Goal: Task Accomplishment & Management: Use online tool/utility

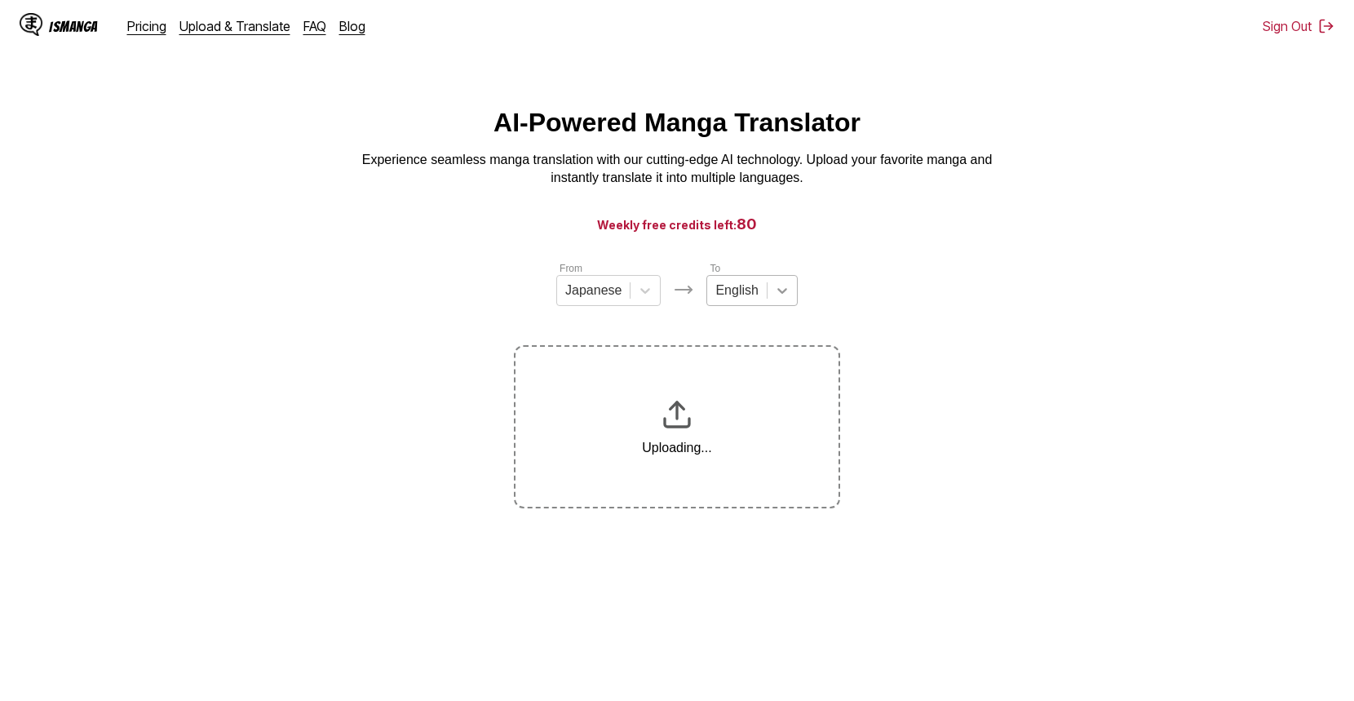
click at [785, 297] on icon at bounding box center [782, 290] width 16 height 16
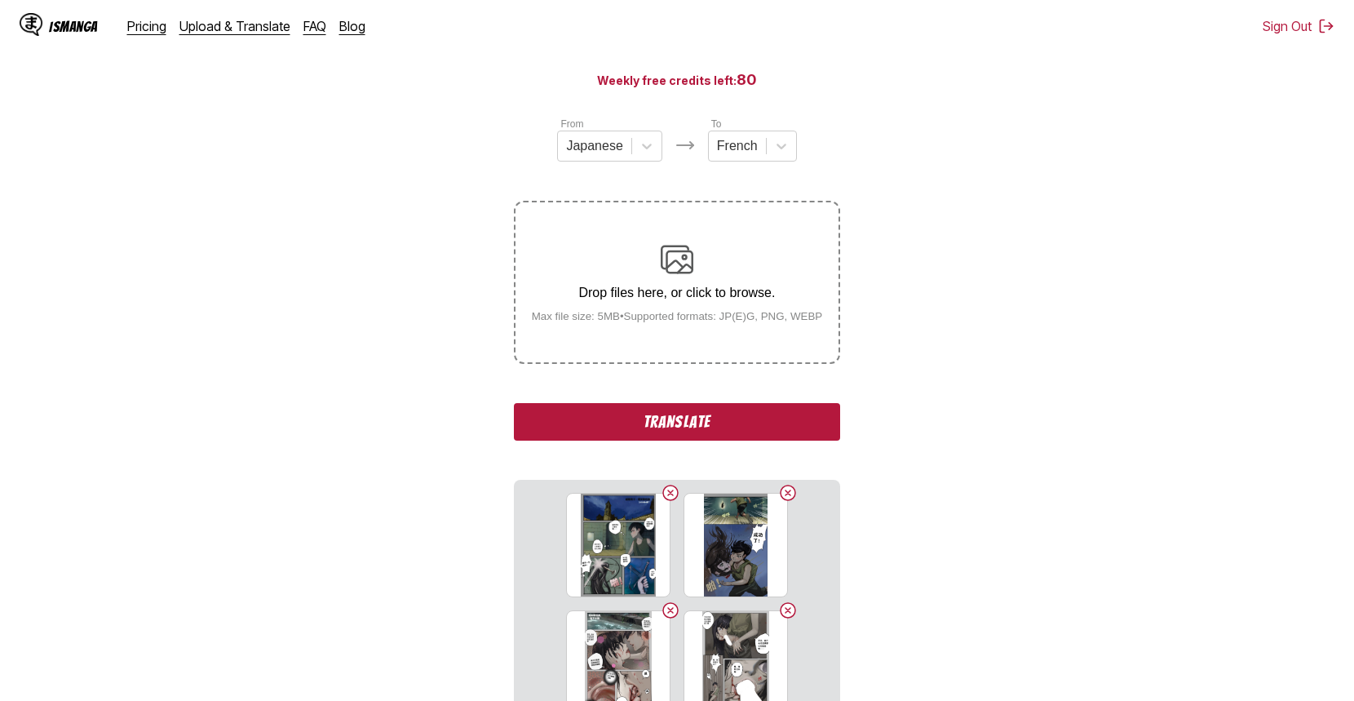
click at [392, 334] on section "From Japanese To French Drop files here, or click to browse. Max file size: 5MB…" at bounding box center [677, 461] width 1328 height 690
click at [644, 423] on button "Translate" at bounding box center [677, 422] width 326 height 38
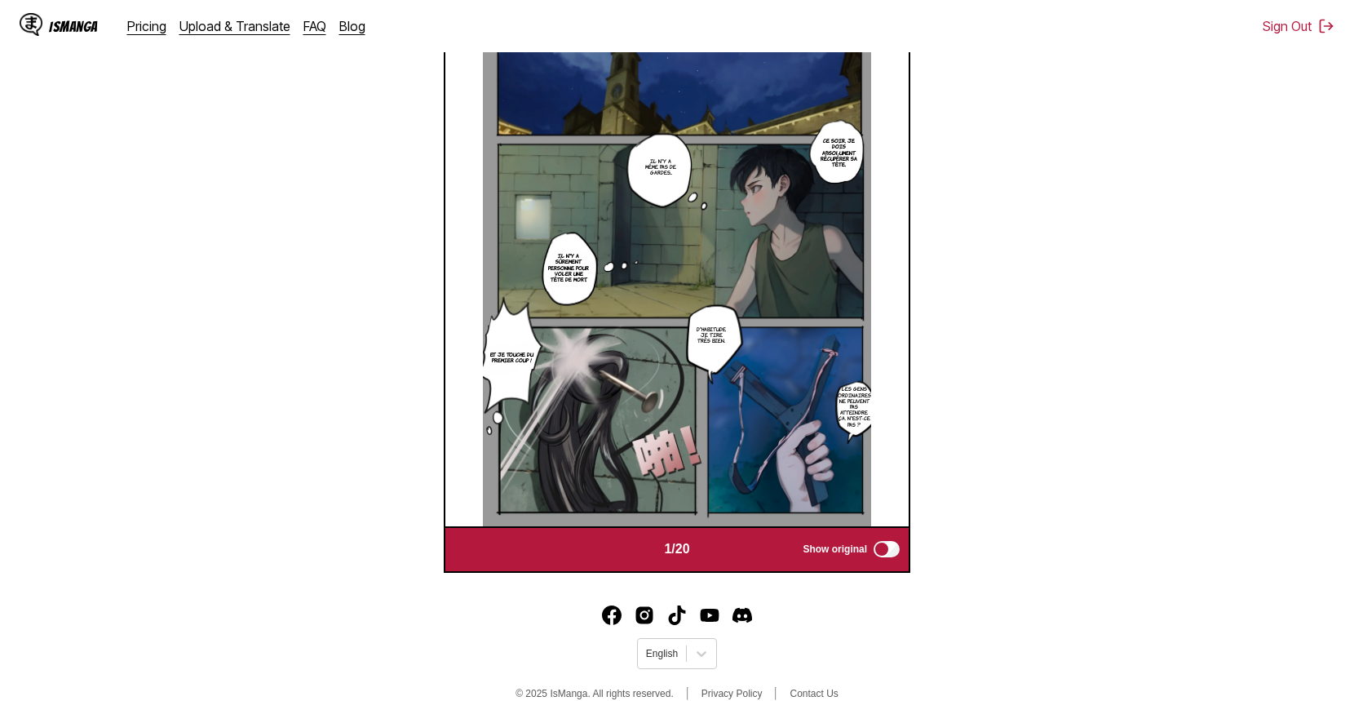
scroll to position [681, 0]
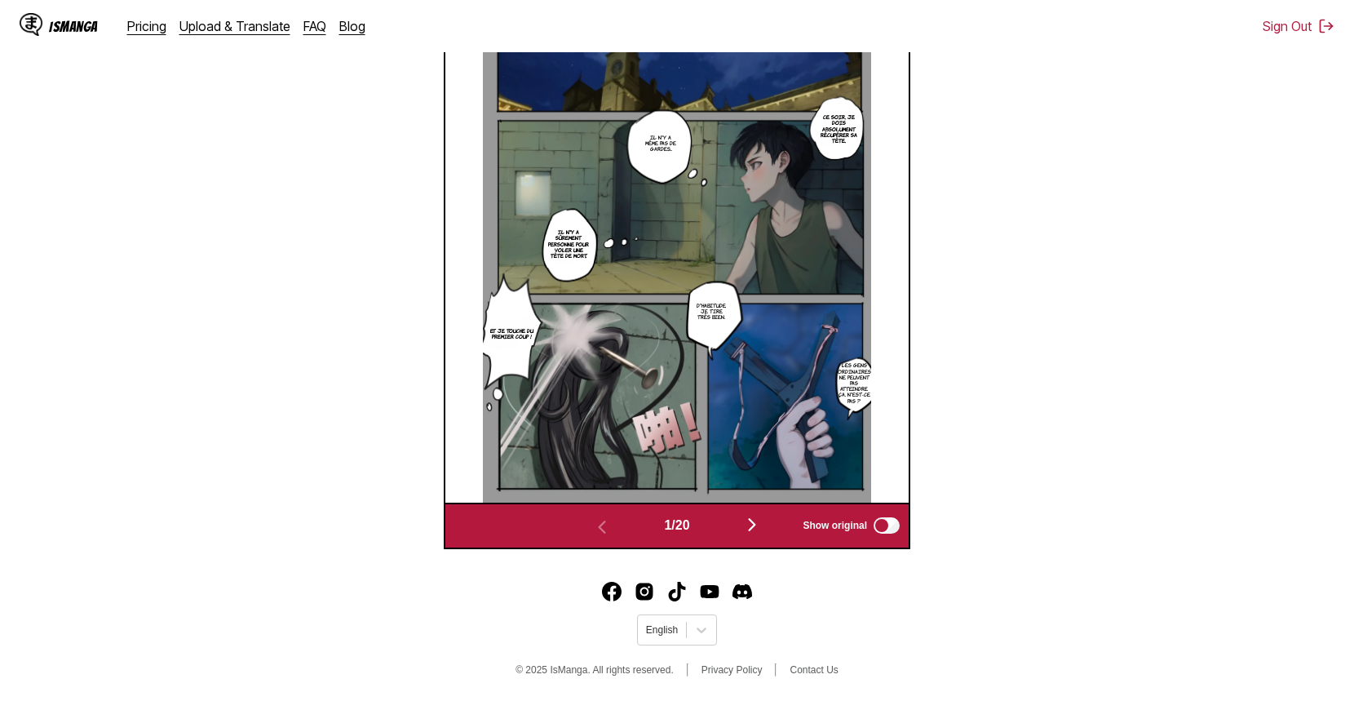
click at [755, 533] on img "button" at bounding box center [752, 525] width 20 height 20
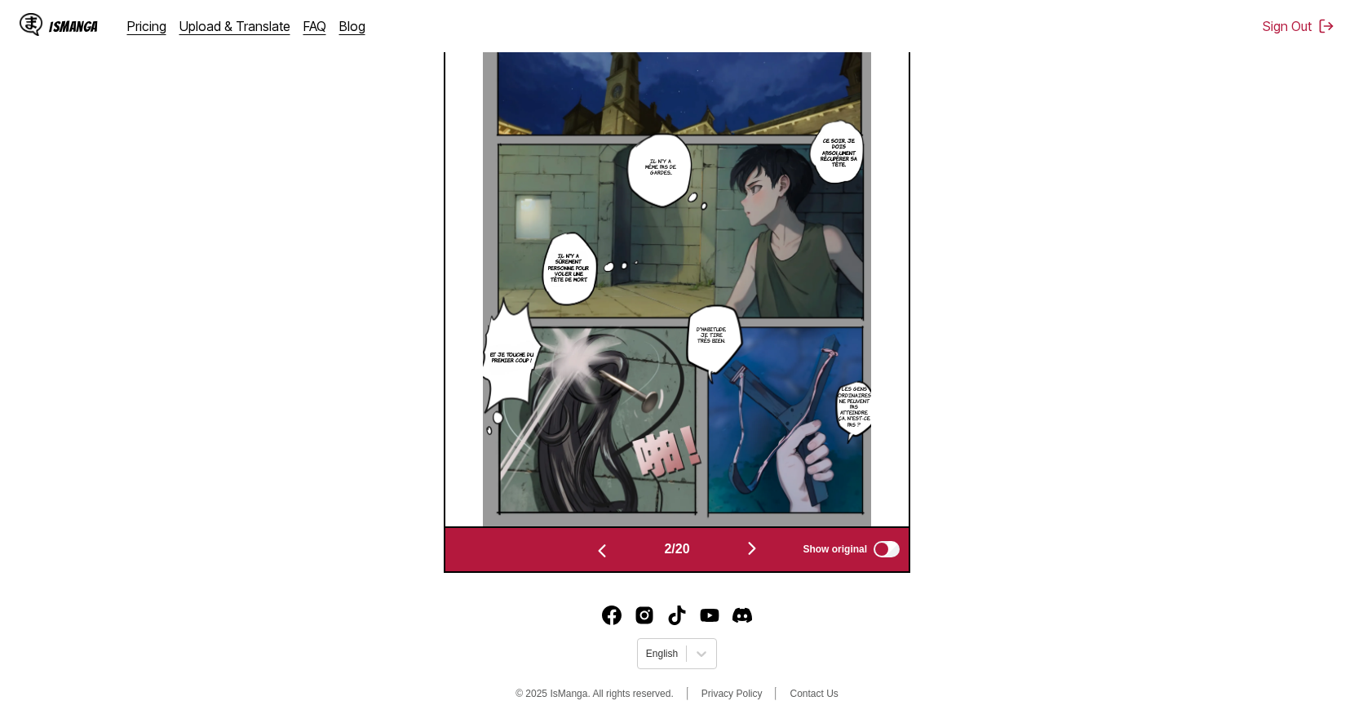
scroll to position [0, 464]
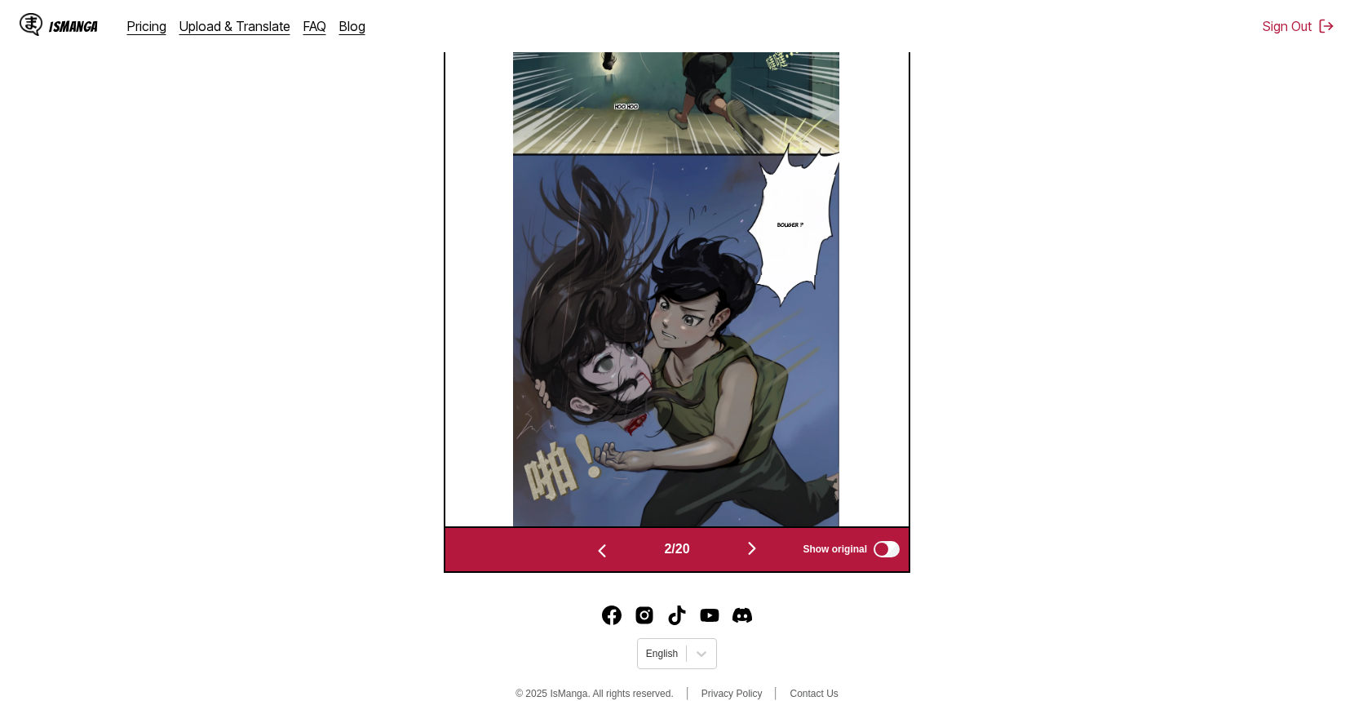
click at [755, 541] on button "button" at bounding box center [752, 549] width 98 height 24
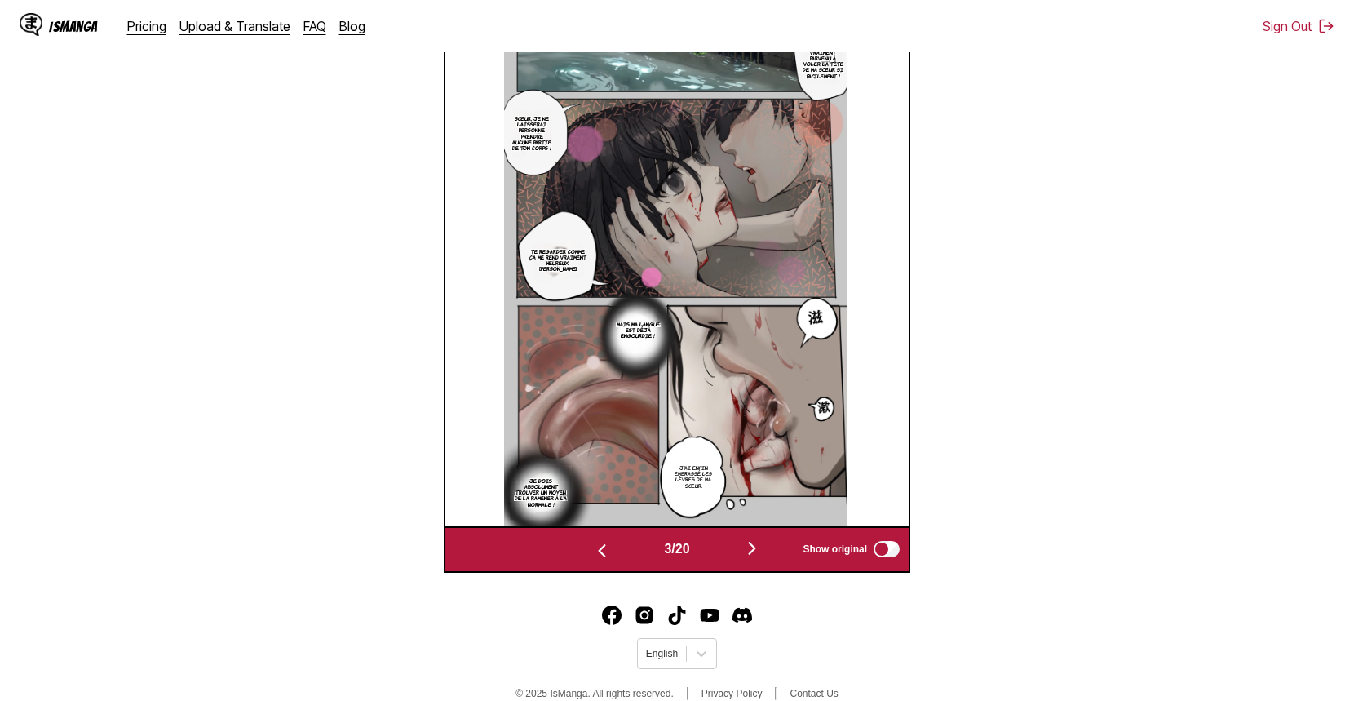
click at [755, 543] on img "button" at bounding box center [752, 548] width 20 height 20
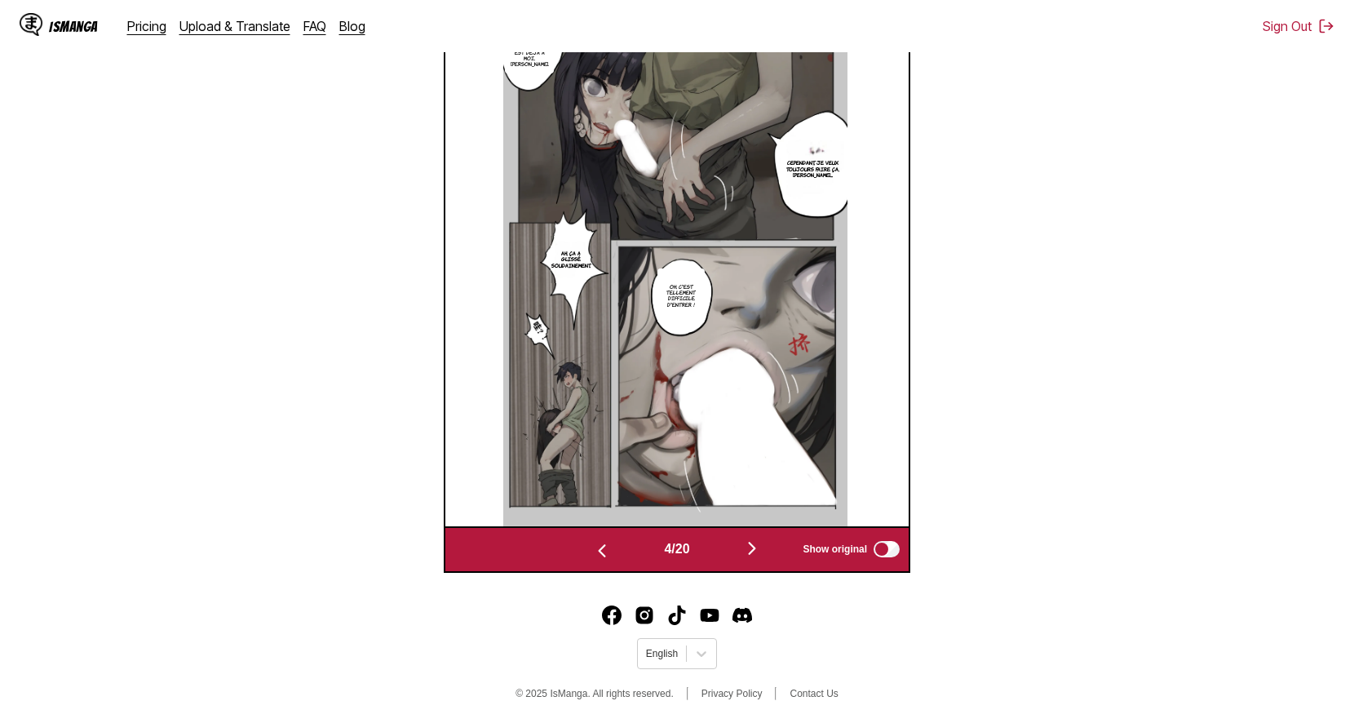
click at [755, 546] on img "button" at bounding box center [752, 548] width 20 height 20
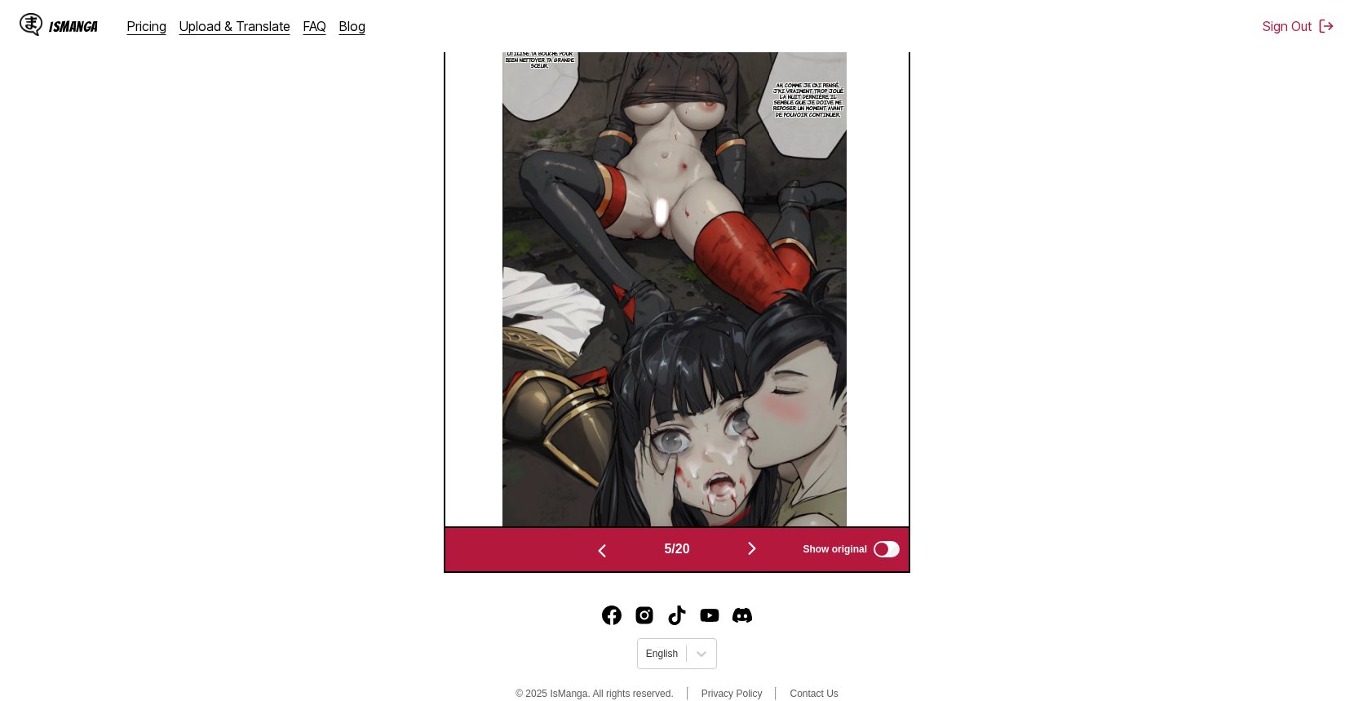
click at [755, 546] on img "button" at bounding box center [752, 548] width 20 height 20
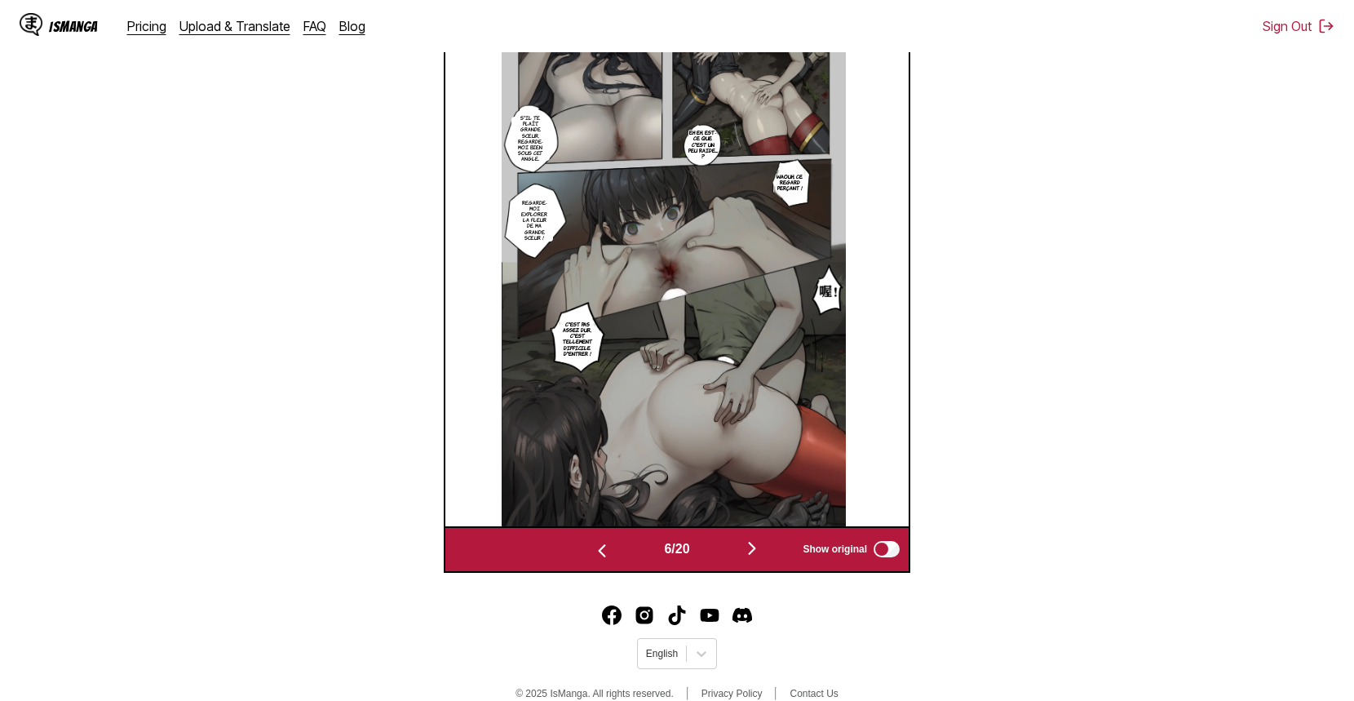
click at [755, 547] on img "button" at bounding box center [752, 548] width 20 height 20
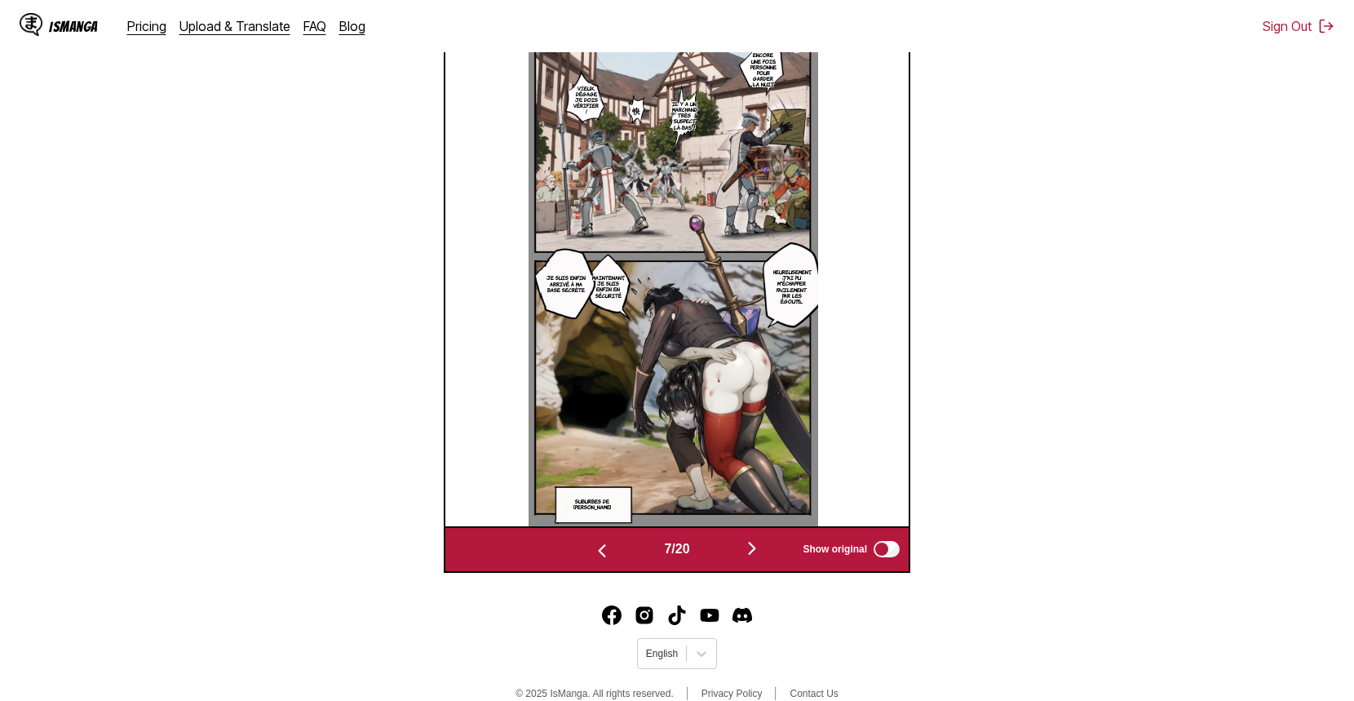
click at [755, 546] on img "button" at bounding box center [752, 548] width 20 height 20
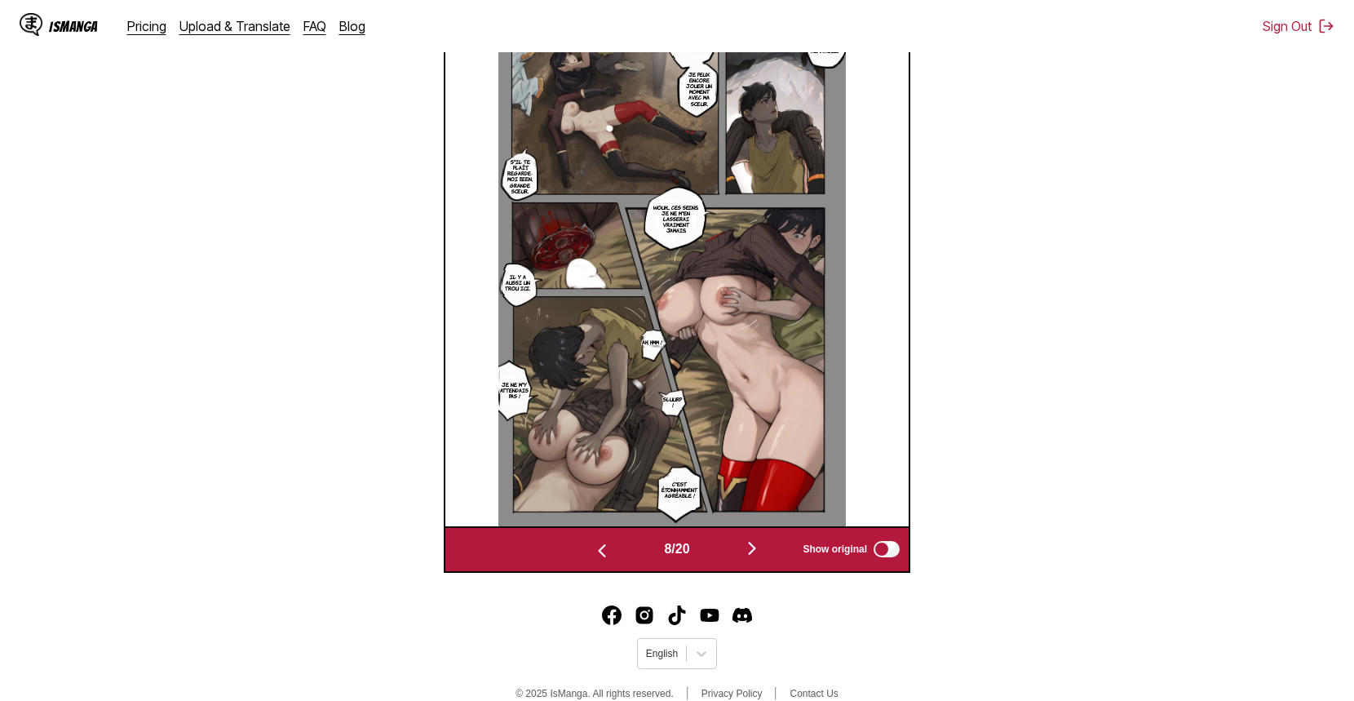
click at [755, 547] on img "button" at bounding box center [752, 548] width 20 height 20
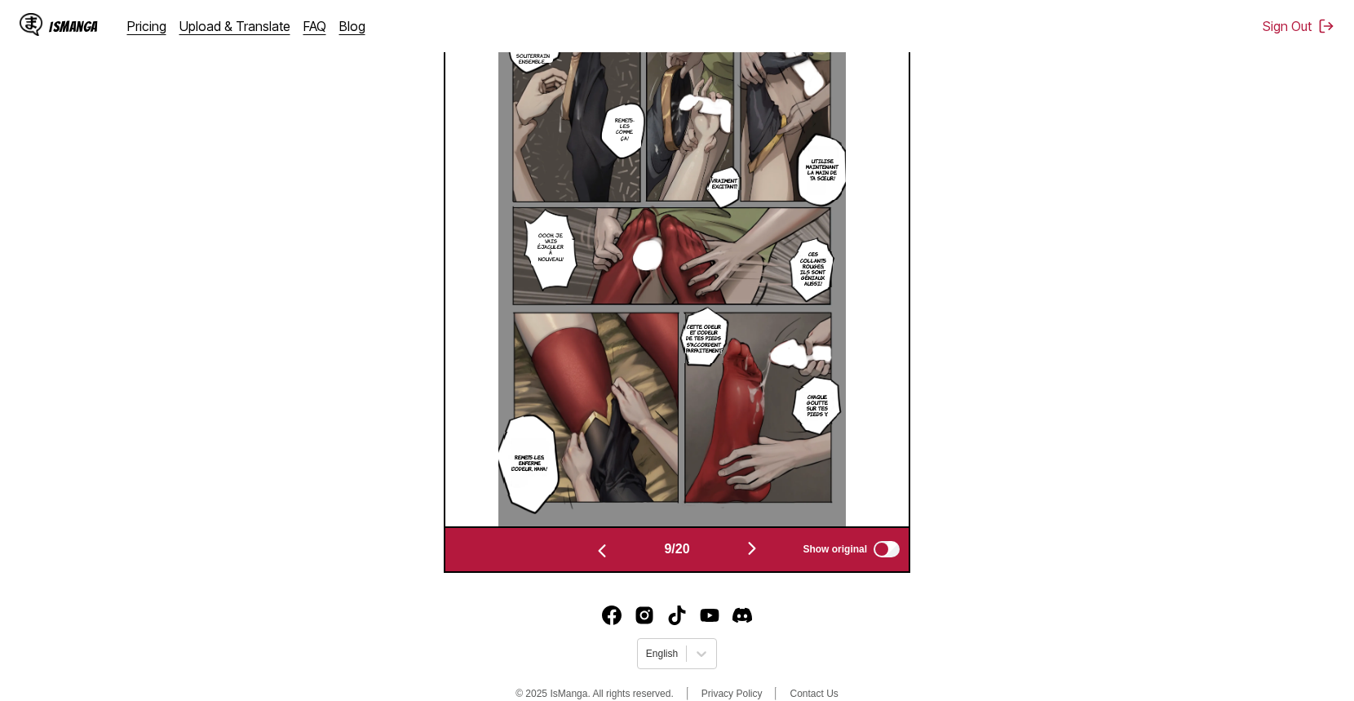
click at [755, 546] on img "button" at bounding box center [752, 548] width 20 height 20
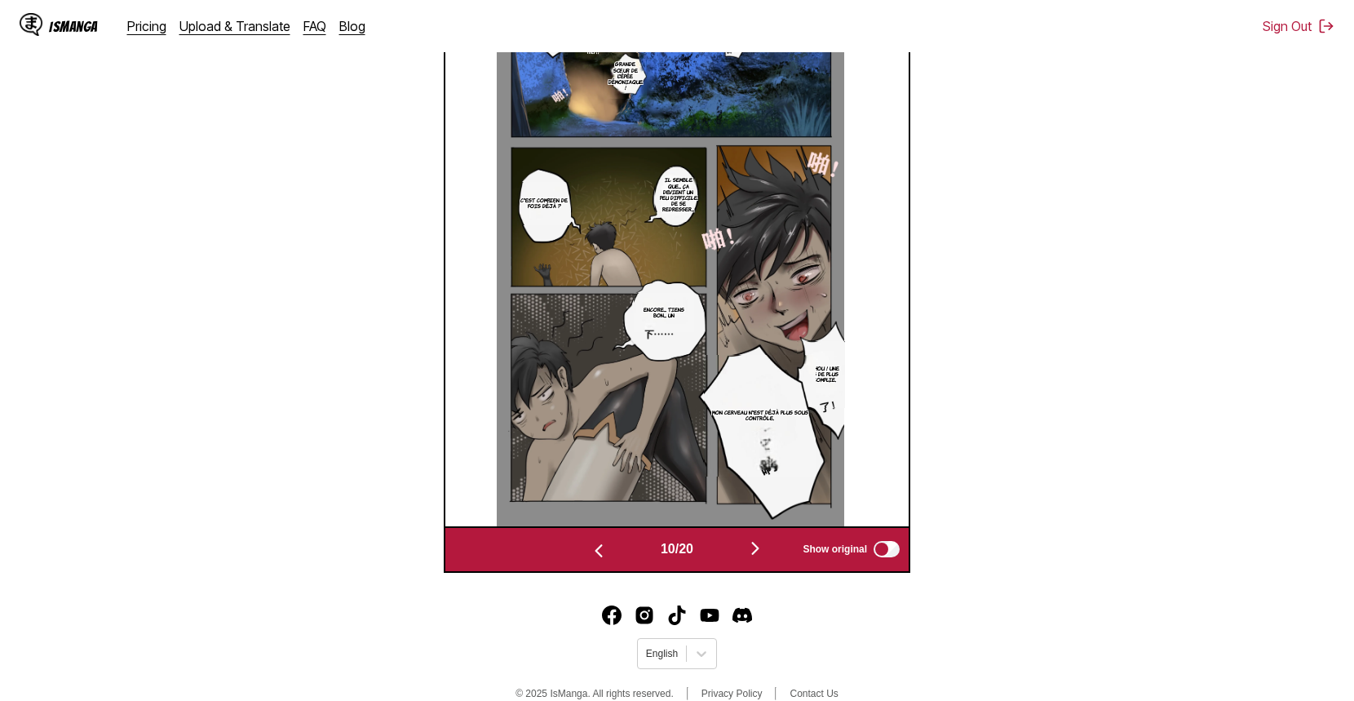
click at [755, 546] on img "button" at bounding box center [755, 548] width 20 height 20
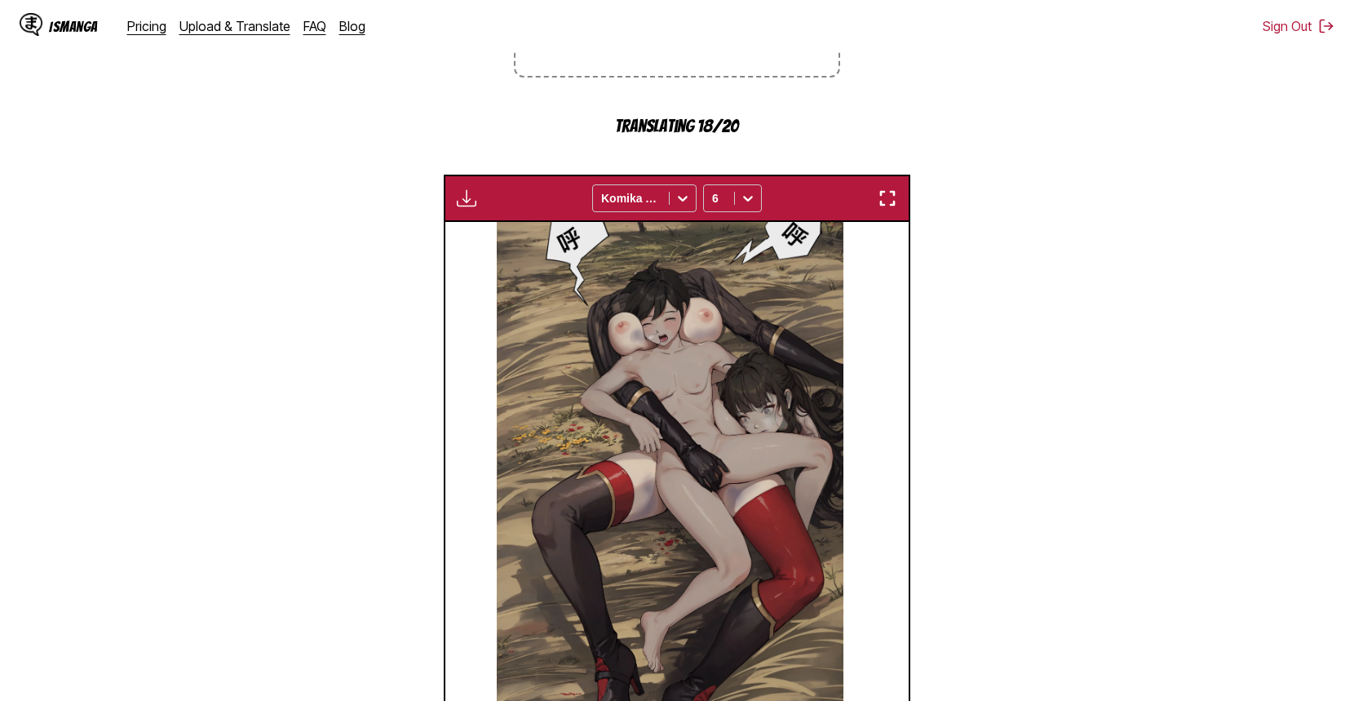
scroll to position [655, 0]
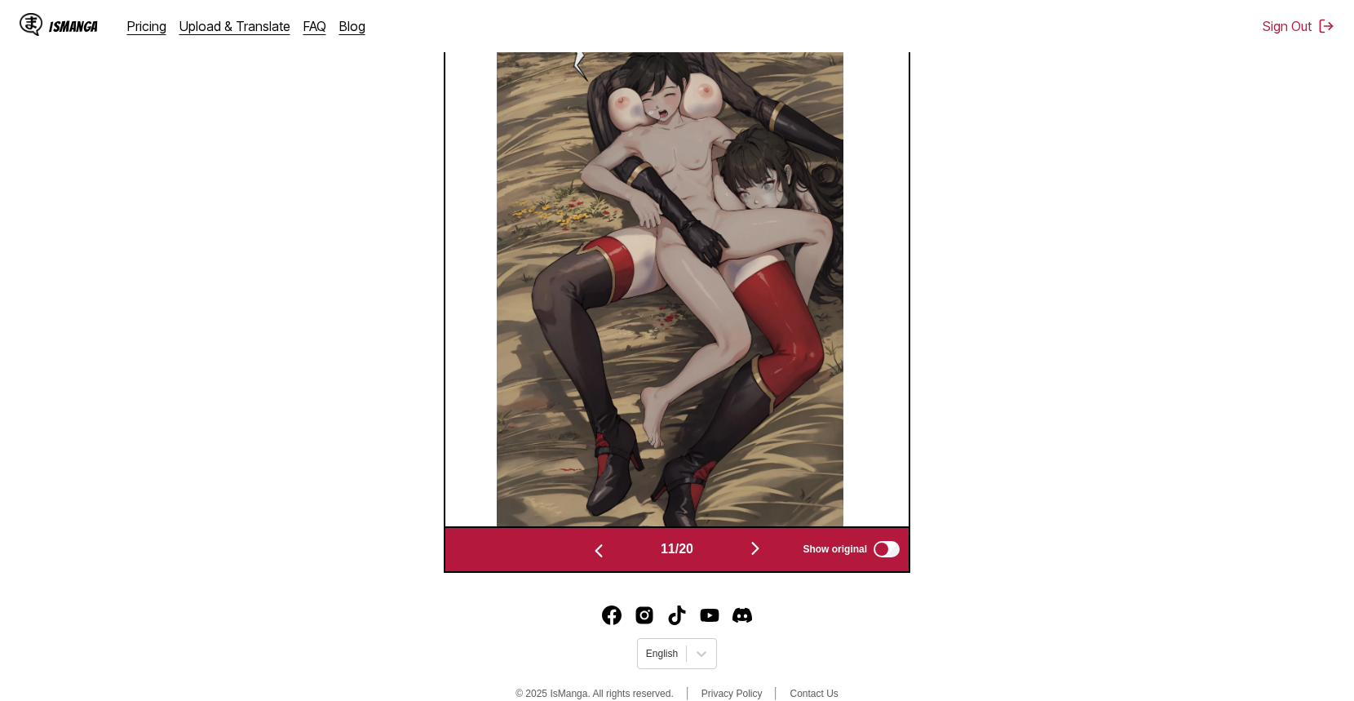
click at [758, 558] on img "button" at bounding box center [755, 548] width 20 height 20
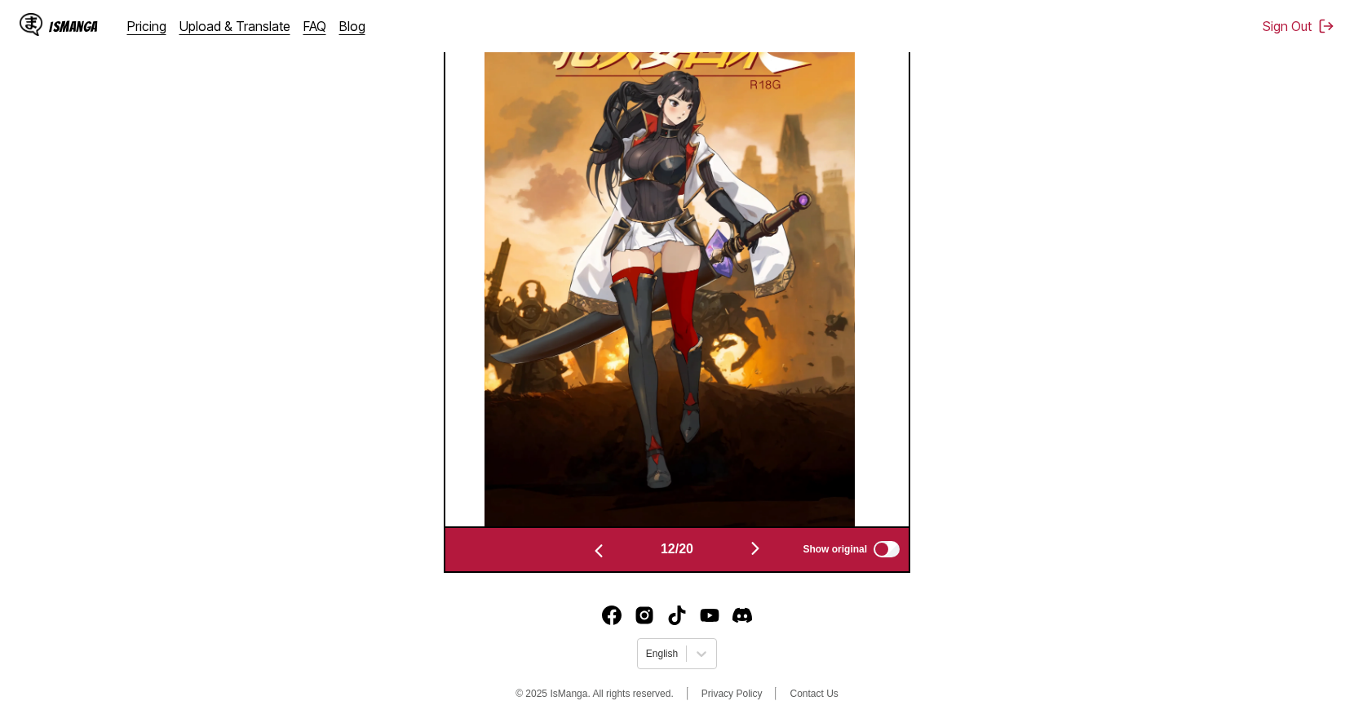
click at [758, 554] on img "button" at bounding box center [755, 548] width 20 height 20
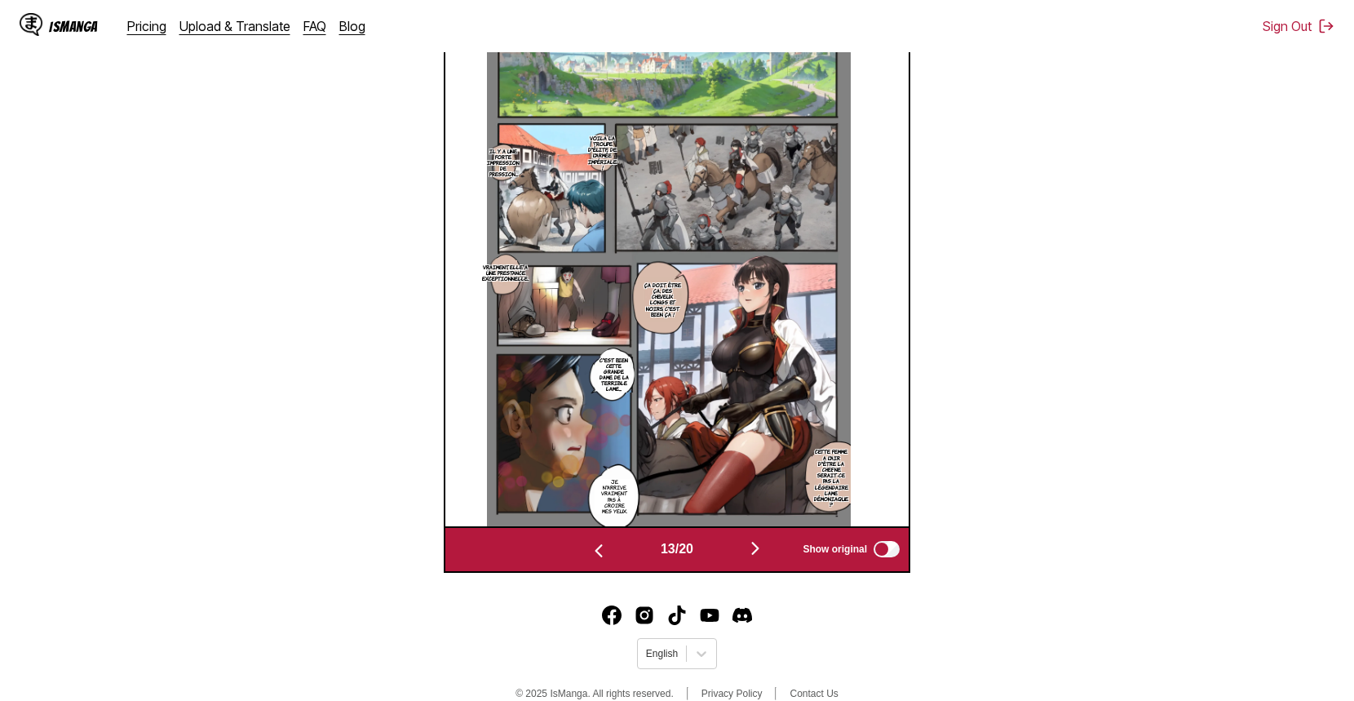
click at [758, 555] on img "button" at bounding box center [755, 548] width 20 height 20
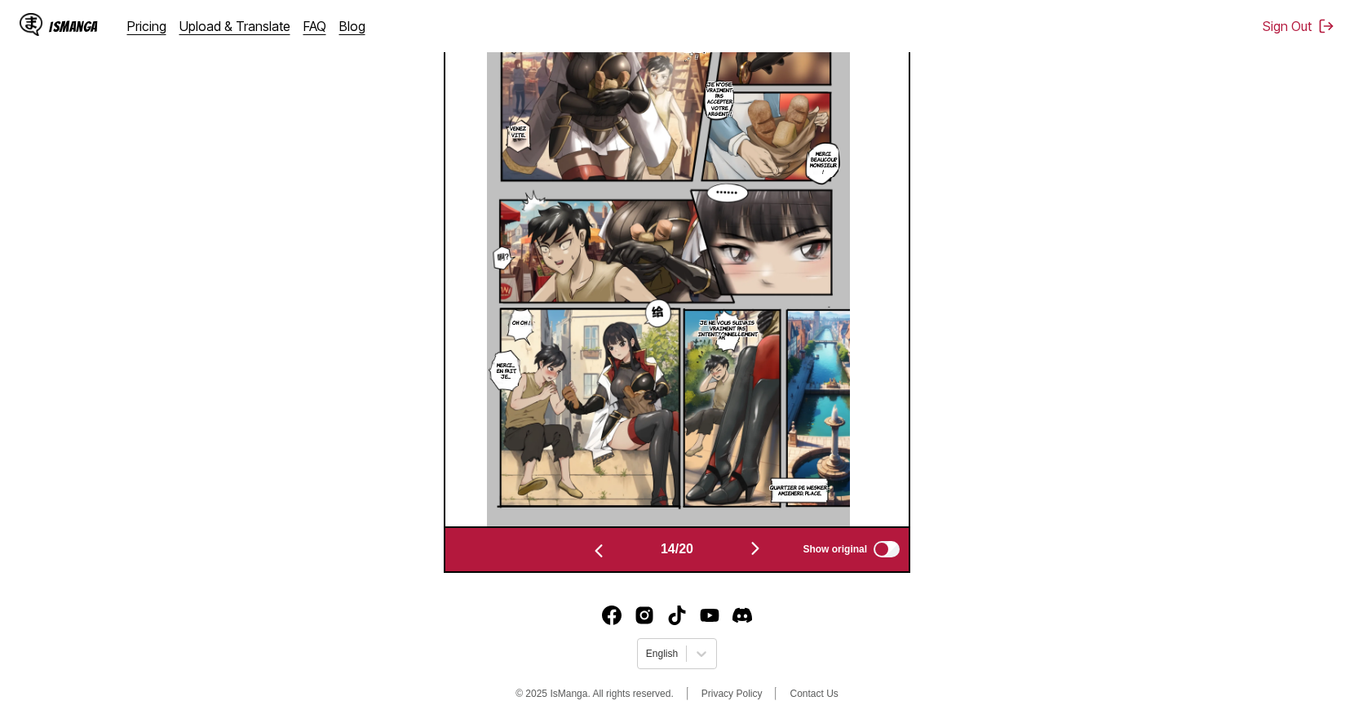
click at [758, 556] on img "button" at bounding box center [755, 548] width 20 height 20
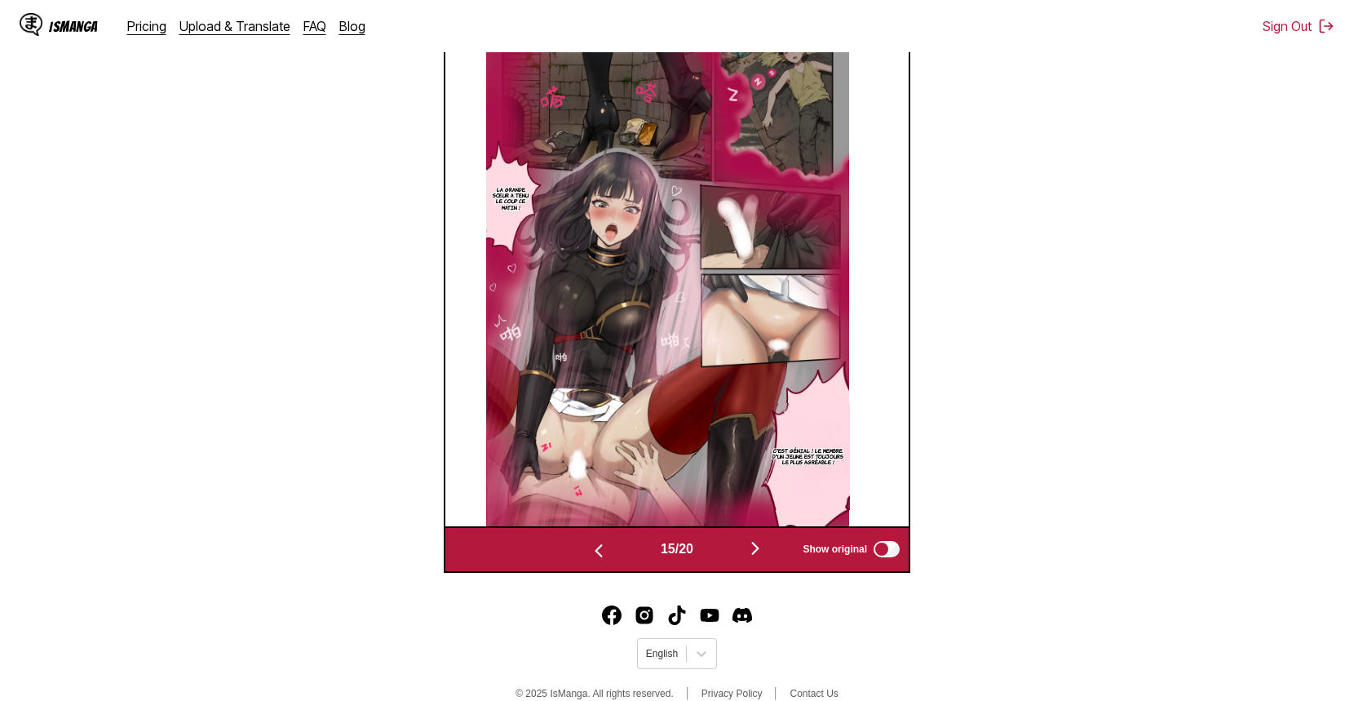
click at [757, 556] on img "button" at bounding box center [755, 548] width 20 height 20
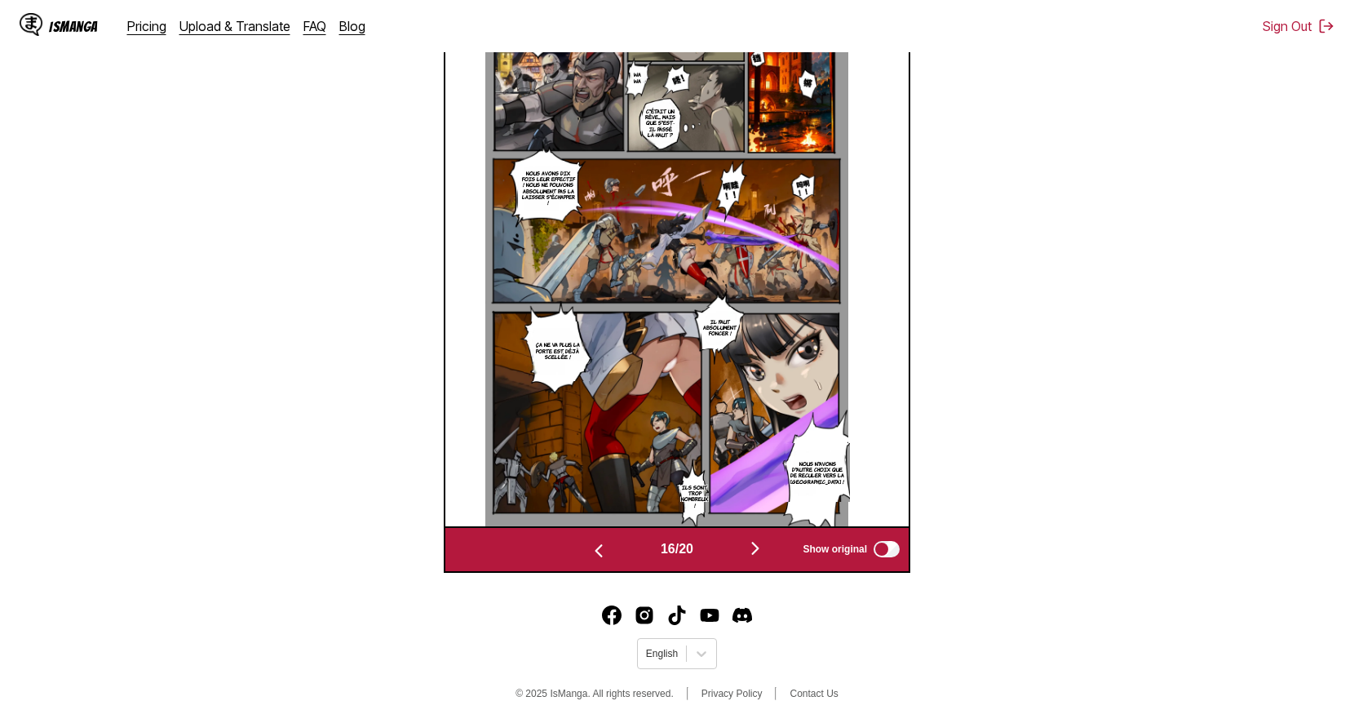
click at [758, 556] on img "button" at bounding box center [755, 548] width 20 height 20
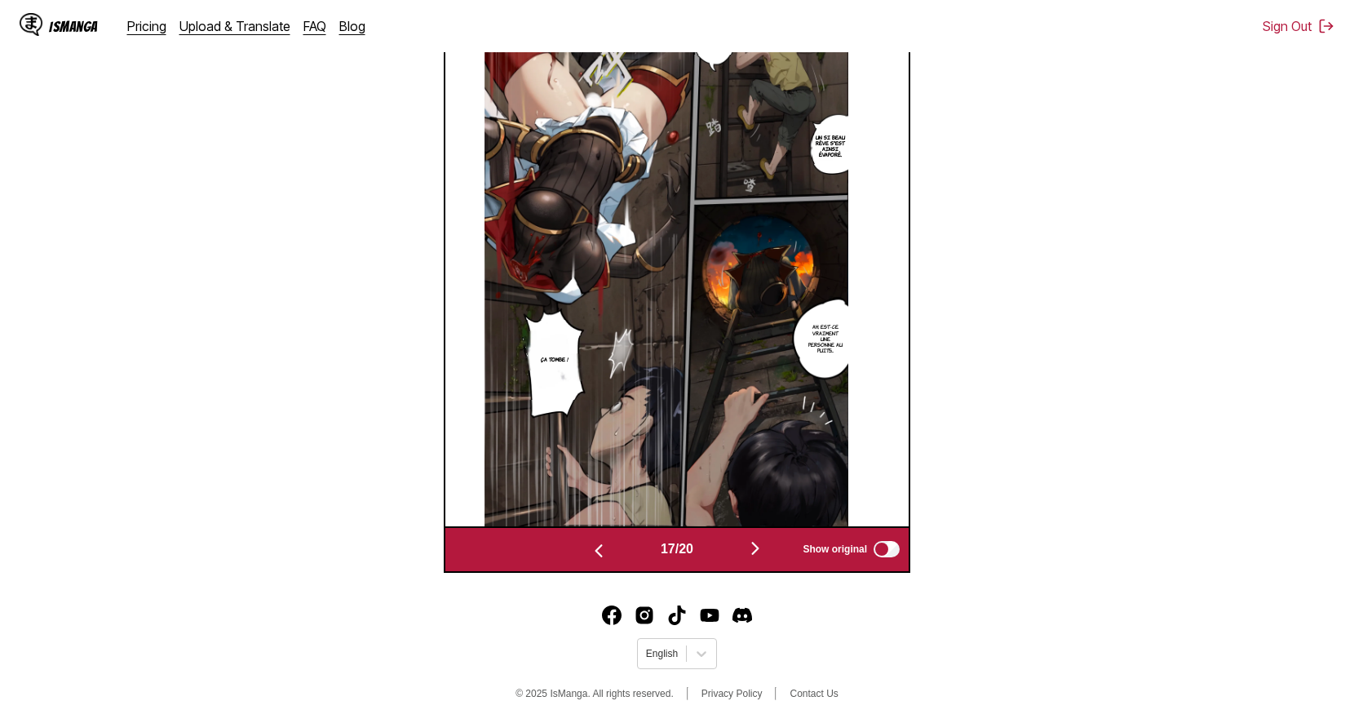
click at [758, 556] on img "button" at bounding box center [755, 548] width 20 height 20
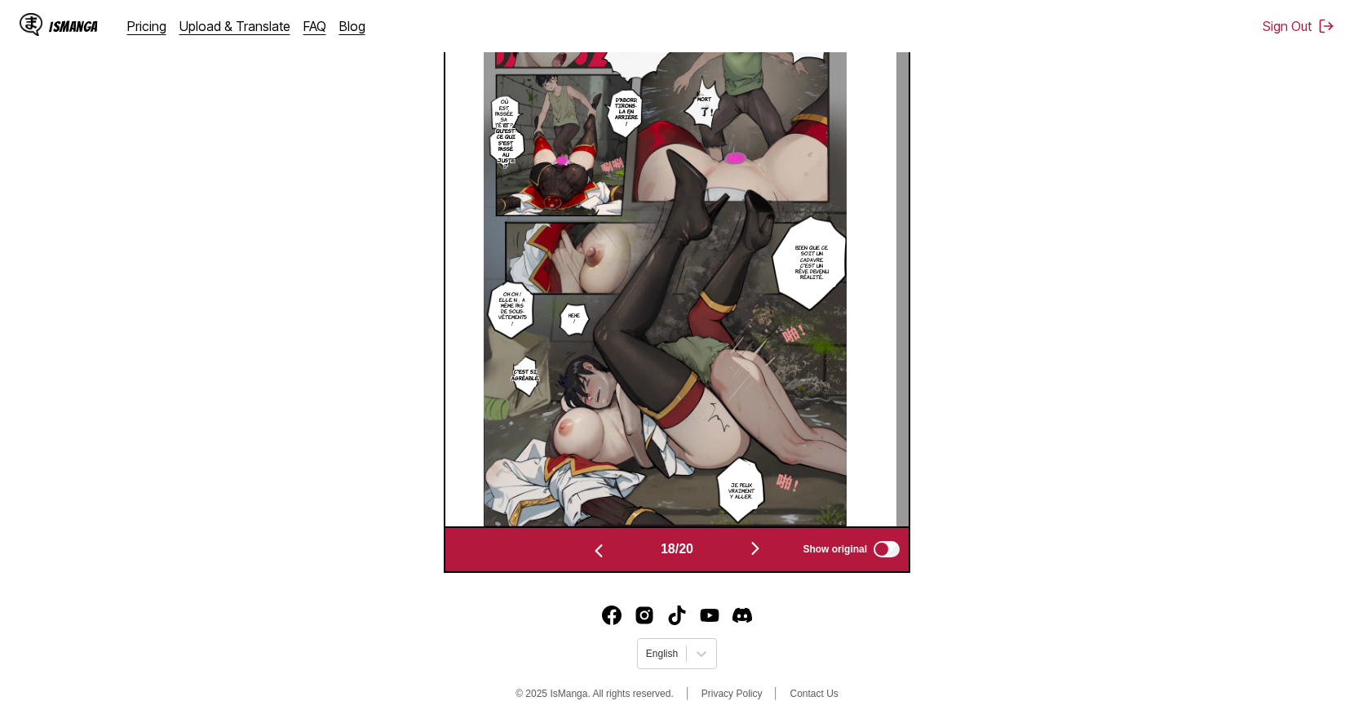
click at [758, 556] on img "button" at bounding box center [755, 548] width 20 height 20
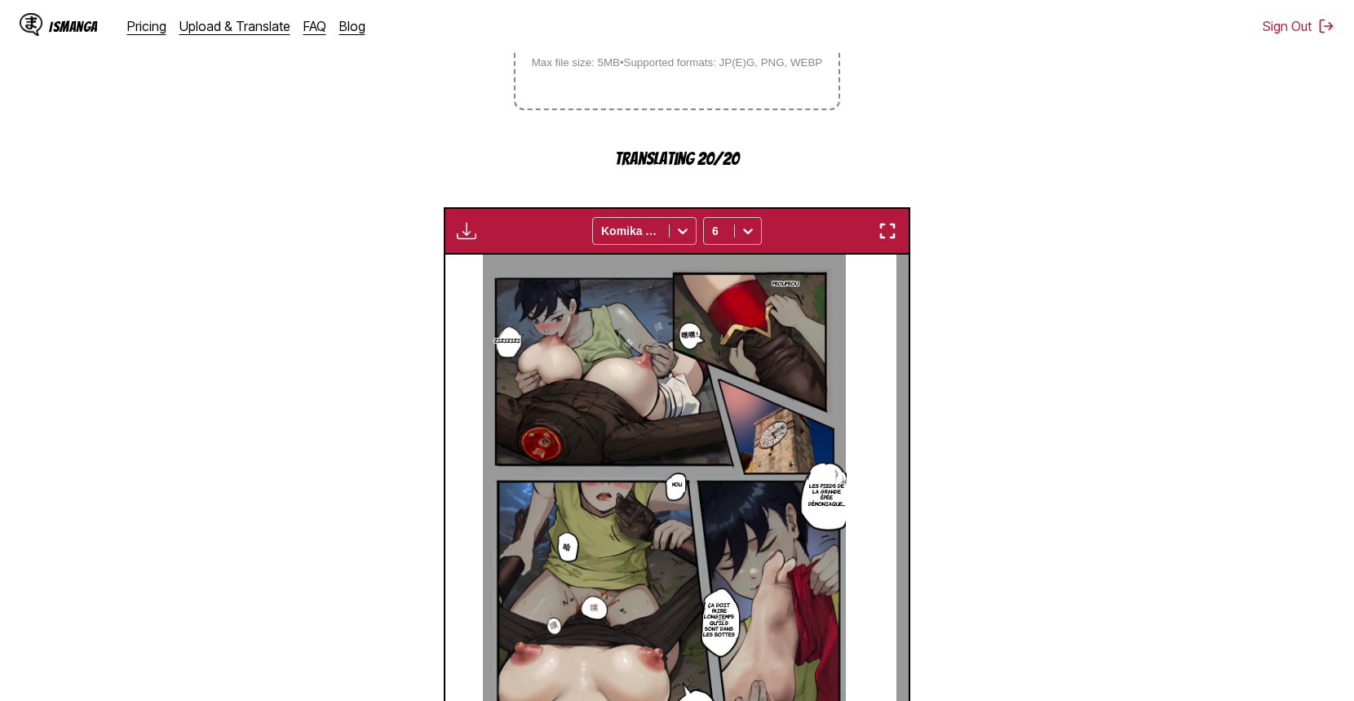
scroll to position [510, 0]
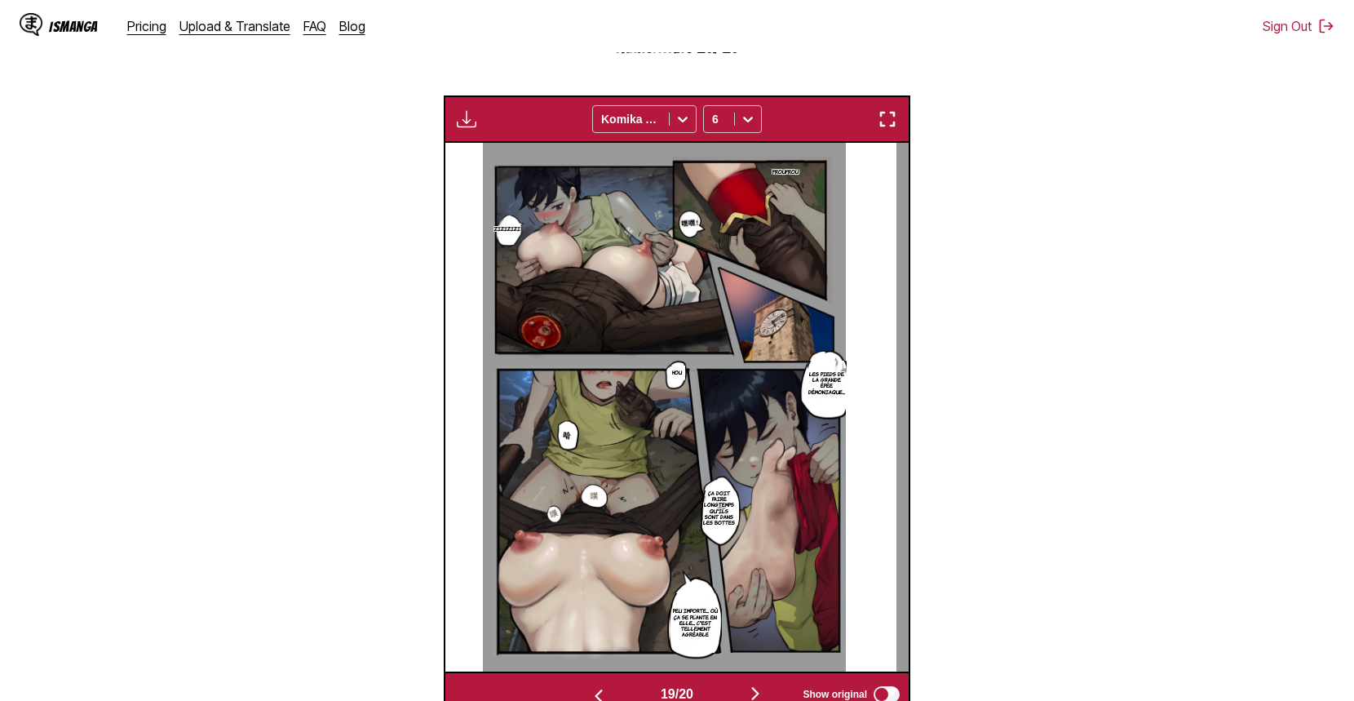
click at [480, 125] on button "button" at bounding box center [466, 118] width 29 height 21
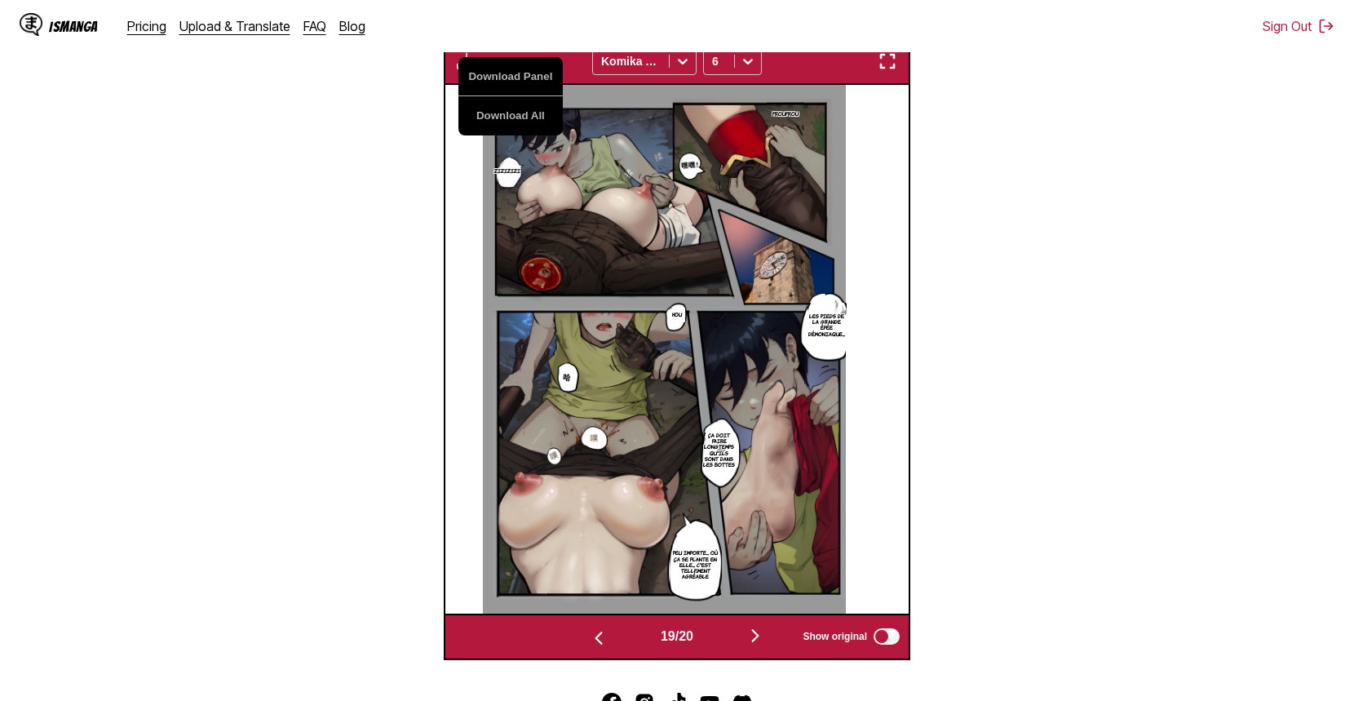
drag, startPoint x: 493, startPoint y: 126, endPoint x: 492, endPoint y: 254, distance: 128.0
click at [493, 126] on button "Download All" at bounding box center [510, 115] width 104 height 39
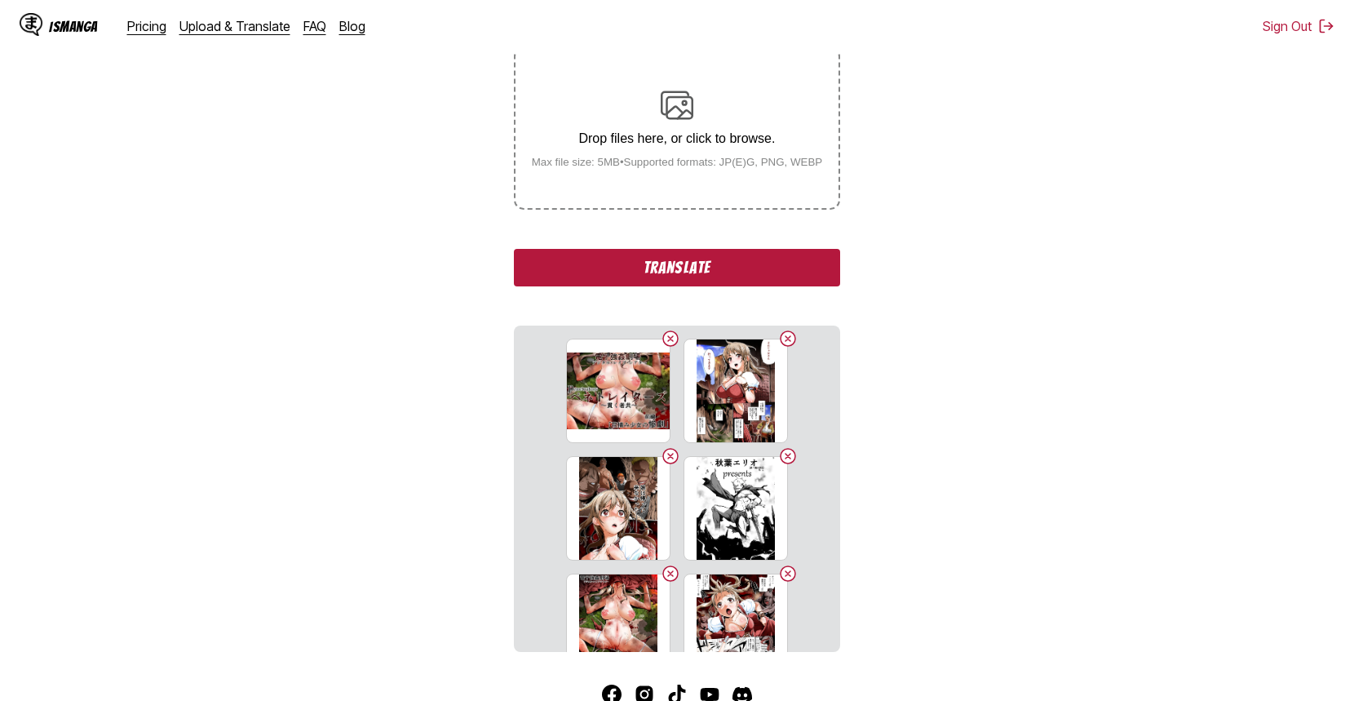
scroll to position [402, 0]
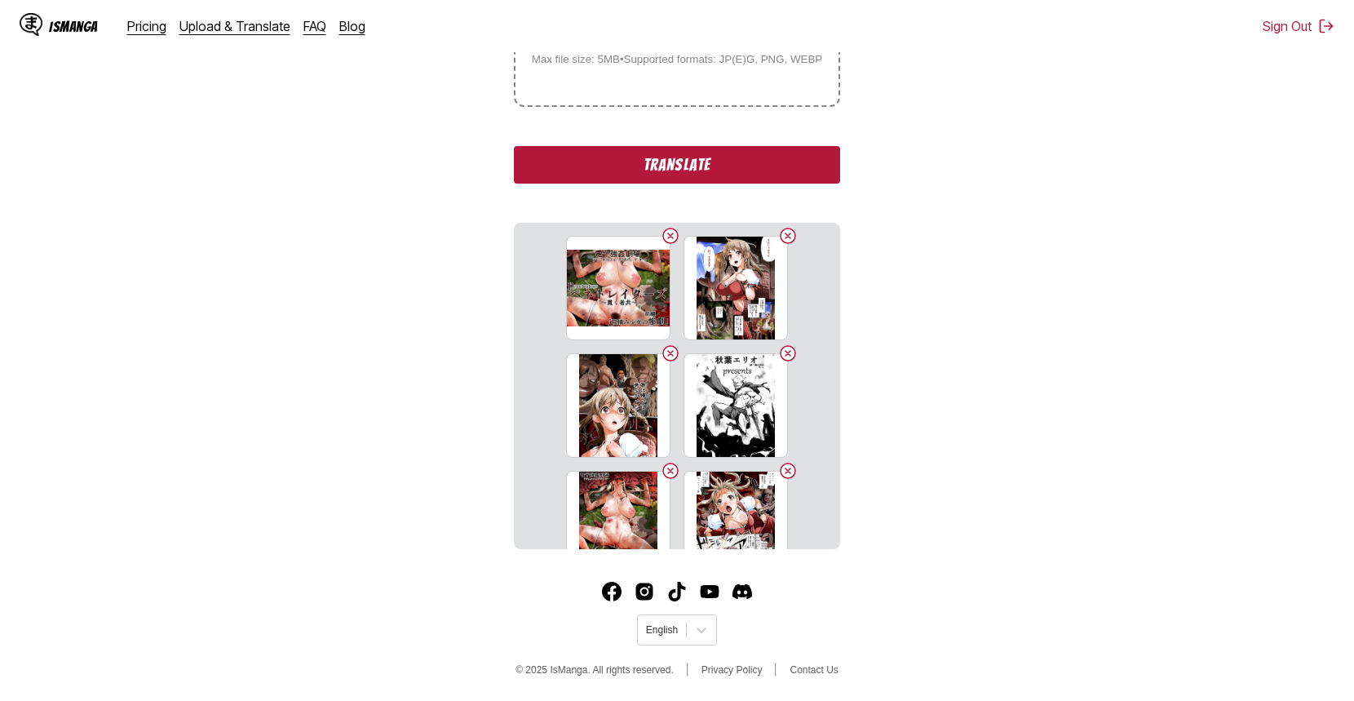
click at [647, 177] on button "Translate" at bounding box center [677, 165] width 326 height 38
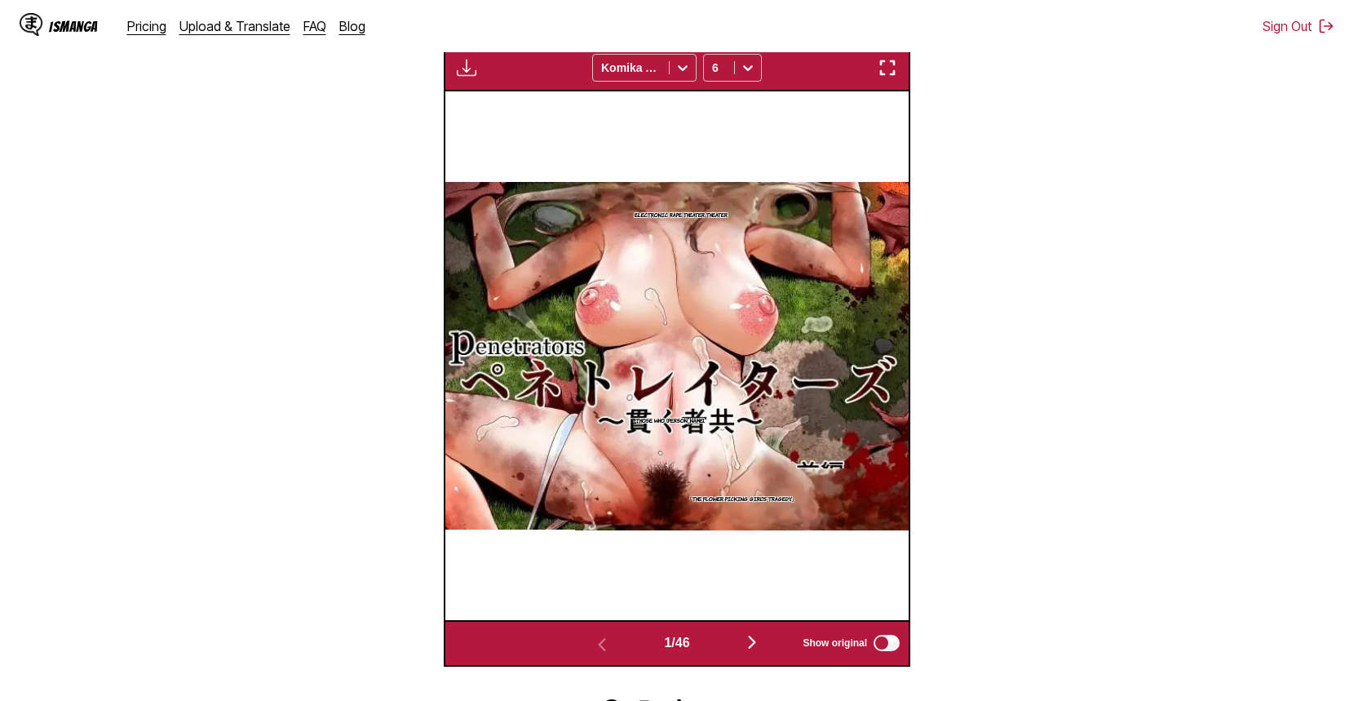
scroll to position [628, 0]
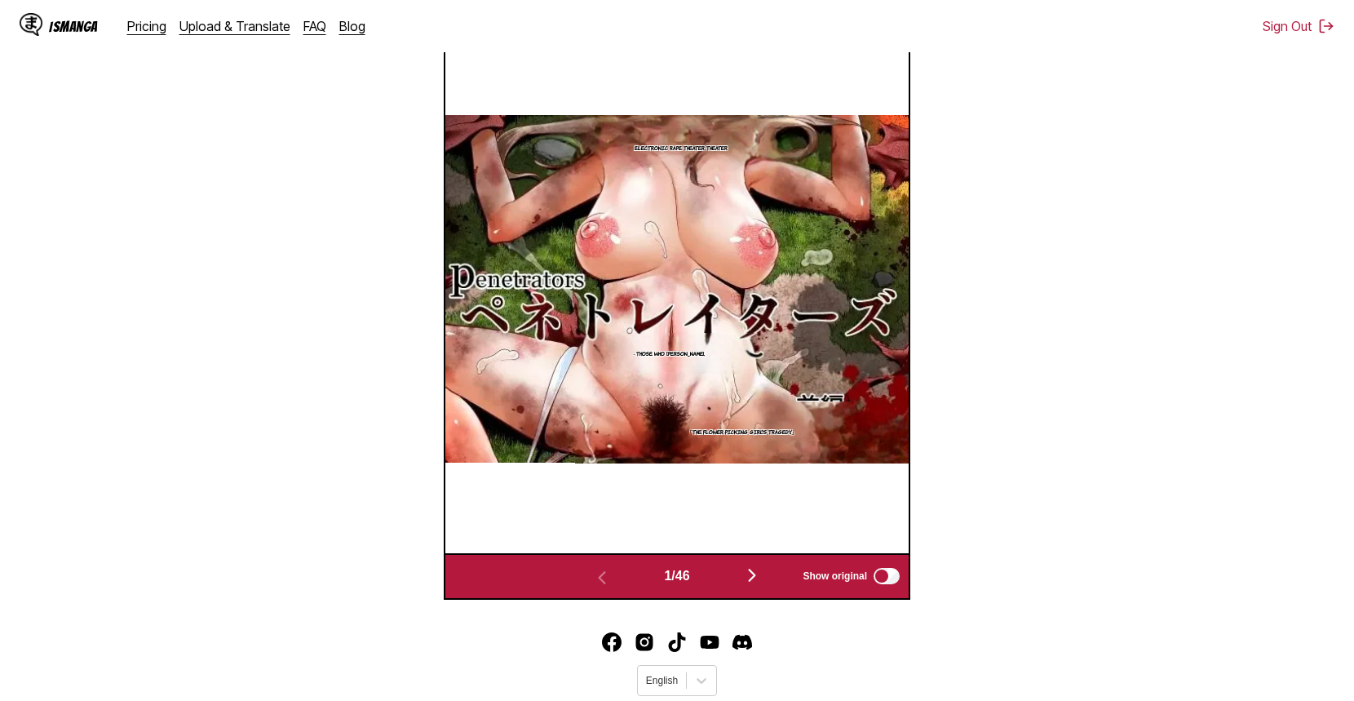
click at [754, 577] on img "button" at bounding box center [752, 575] width 20 height 20
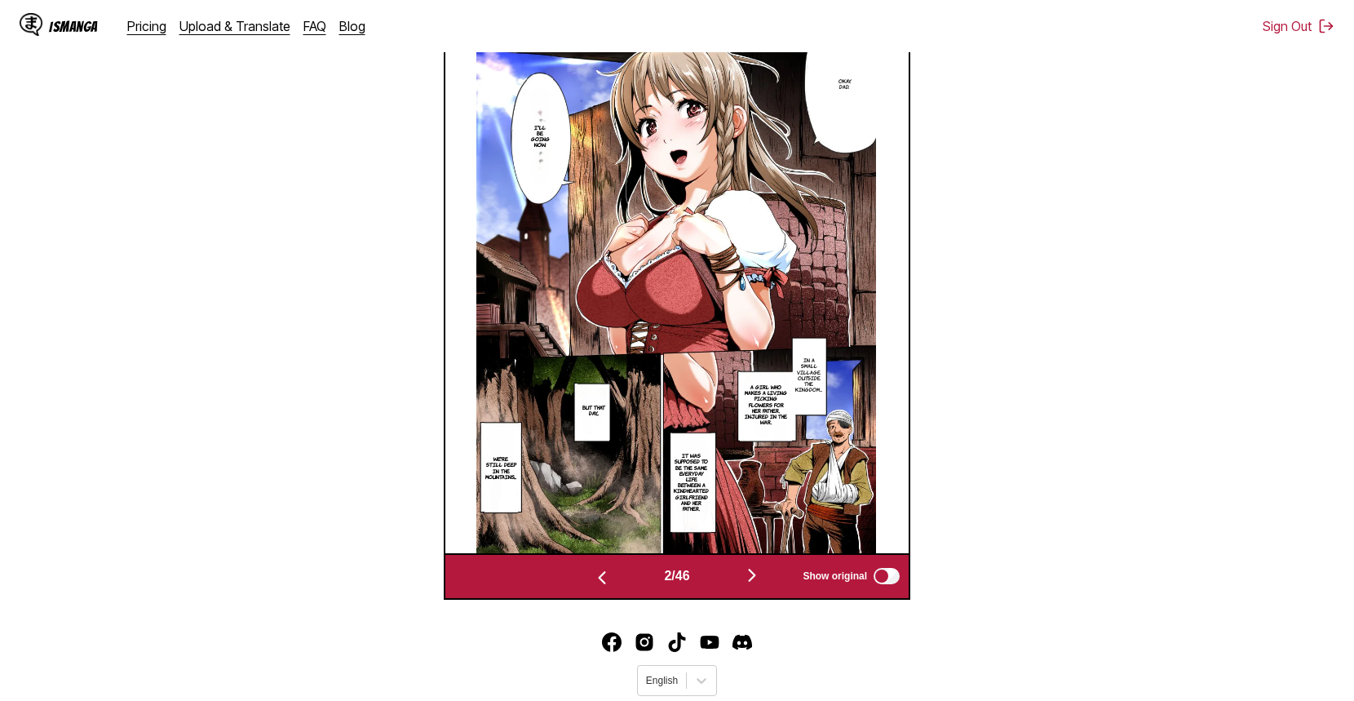
scroll to position [48, 0]
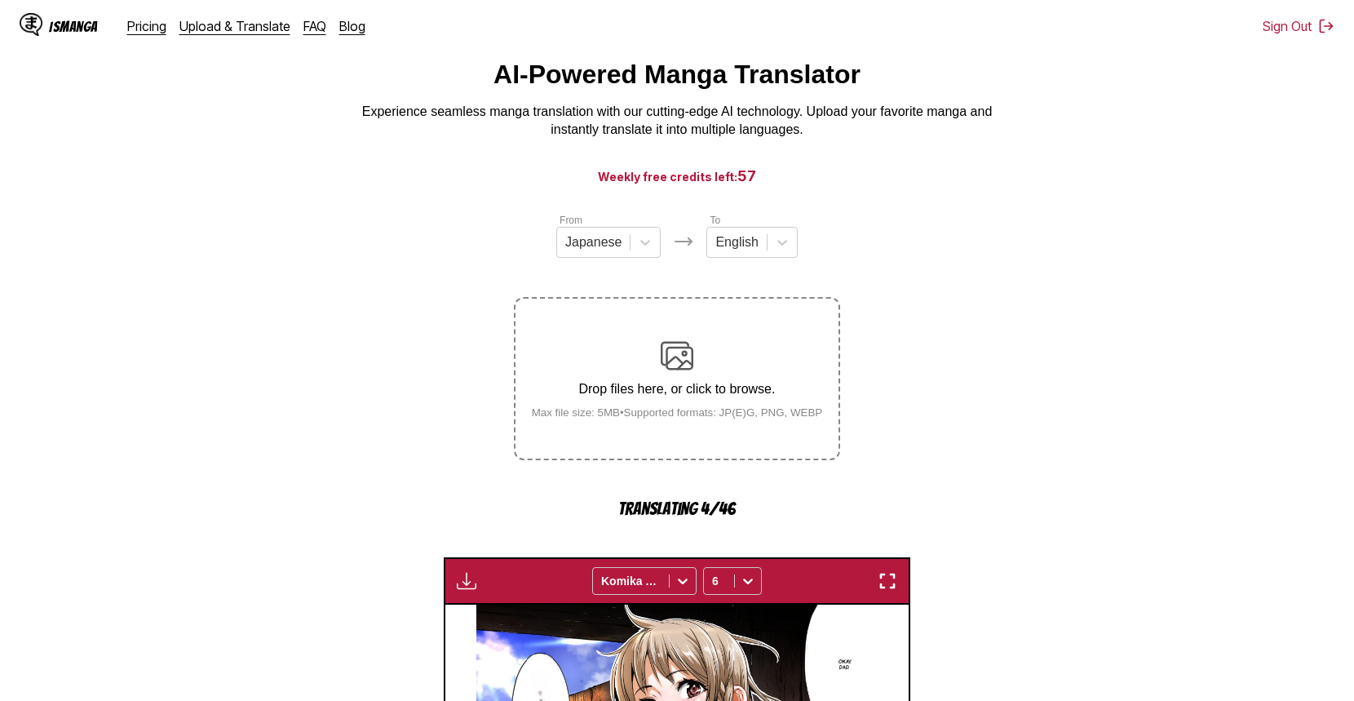
click at [697, 503] on p "Translating 4/46" at bounding box center [677, 508] width 326 height 19
click at [686, 186] on h3 "Weekly free credits left: 57" at bounding box center [677, 176] width 1276 height 20
